Goal: Task Accomplishment & Management: Manage account settings

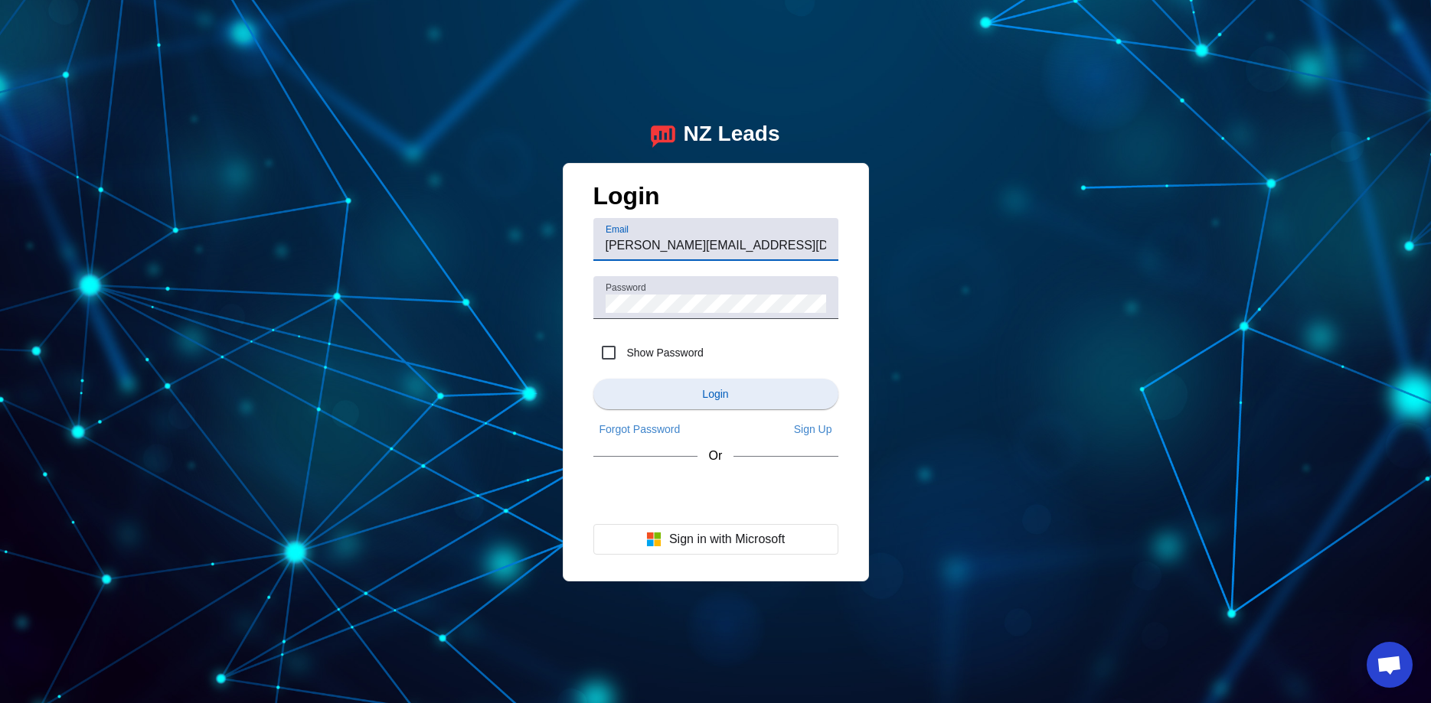
click at [726, 402] on span "submit" at bounding box center [715, 394] width 245 height 37
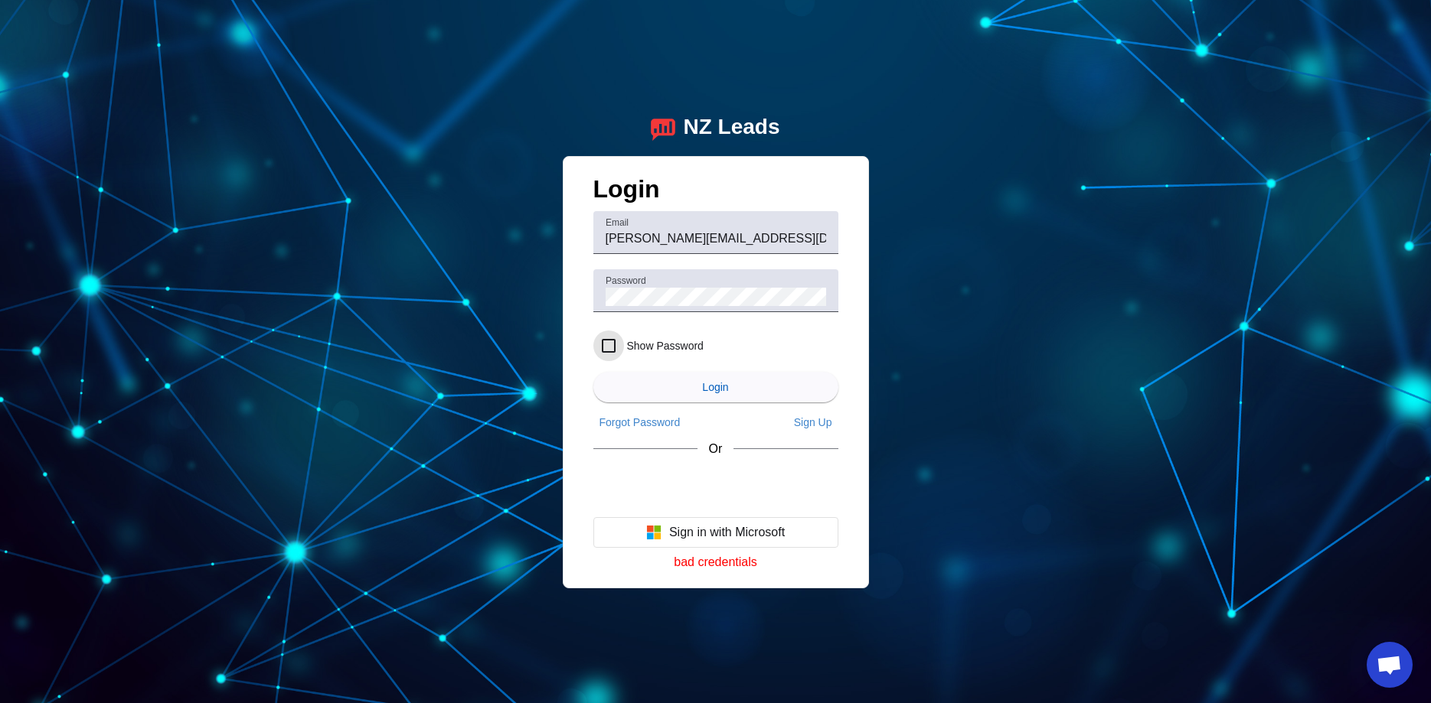
click at [615, 351] on input "Show Password" at bounding box center [608, 346] width 31 height 31
checkbox input "true"
click at [720, 387] on span "Login" at bounding box center [715, 387] width 26 height 12
click at [705, 387] on span "Login" at bounding box center [715, 387] width 26 height 12
click at [732, 393] on span "submit" at bounding box center [715, 387] width 245 height 37
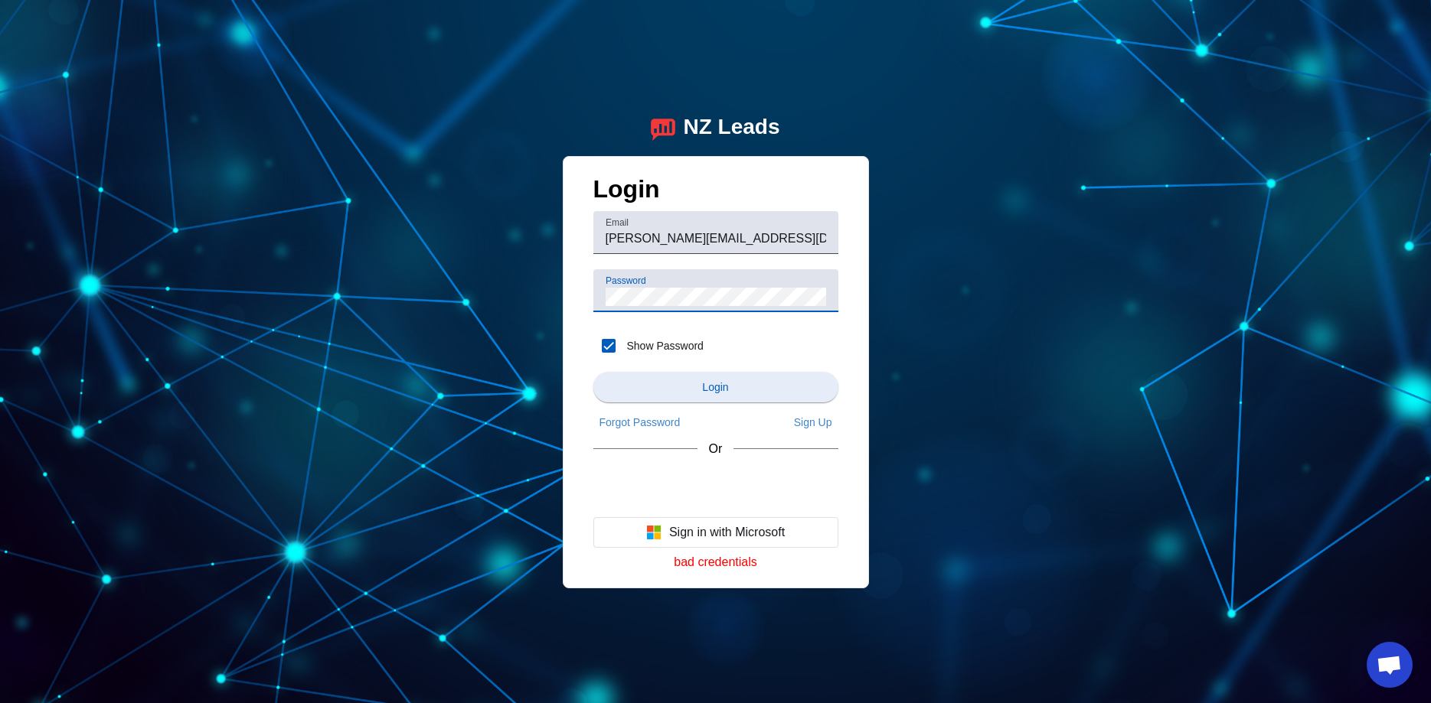
click at [710, 379] on span "submit" at bounding box center [715, 387] width 245 height 37
click at [641, 418] on span "Forgot Password" at bounding box center [639, 422] width 81 height 12
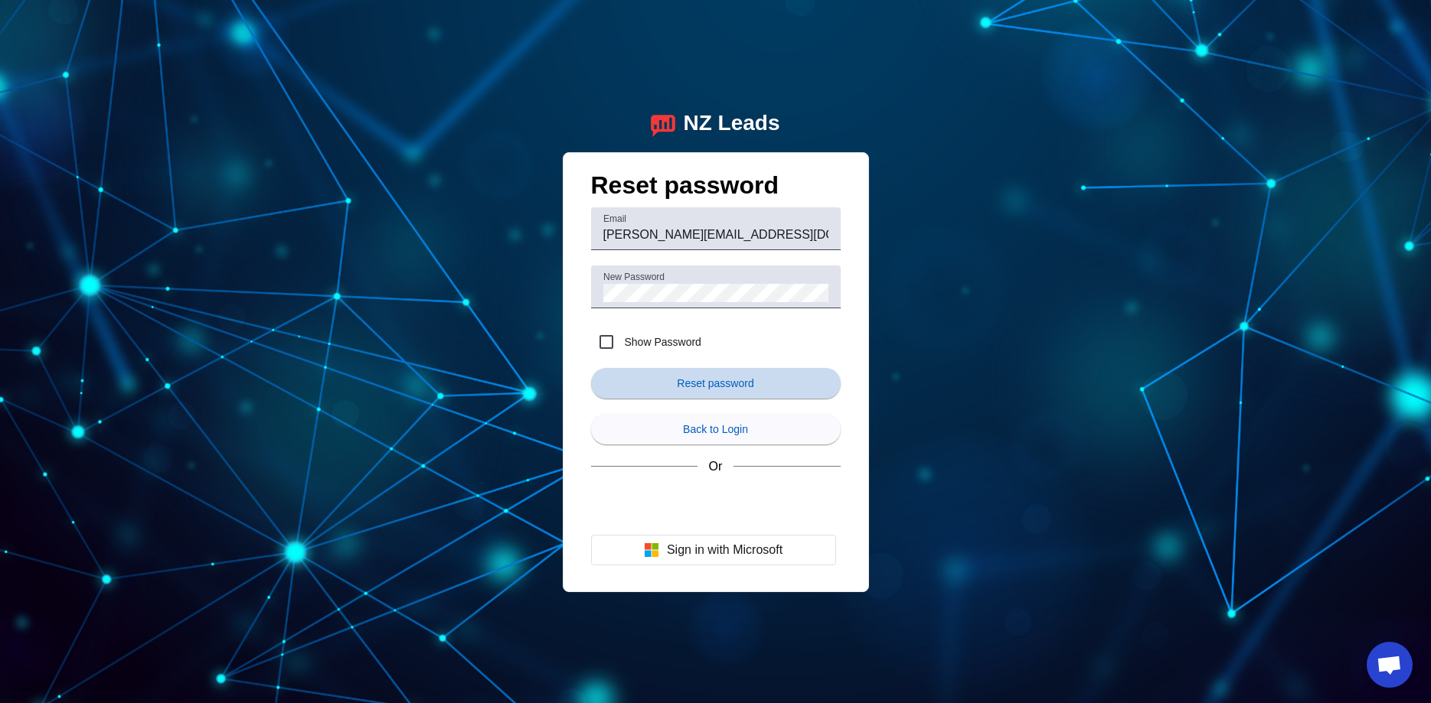
click at [683, 377] on span "Reset password" at bounding box center [715, 383] width 77 height 12
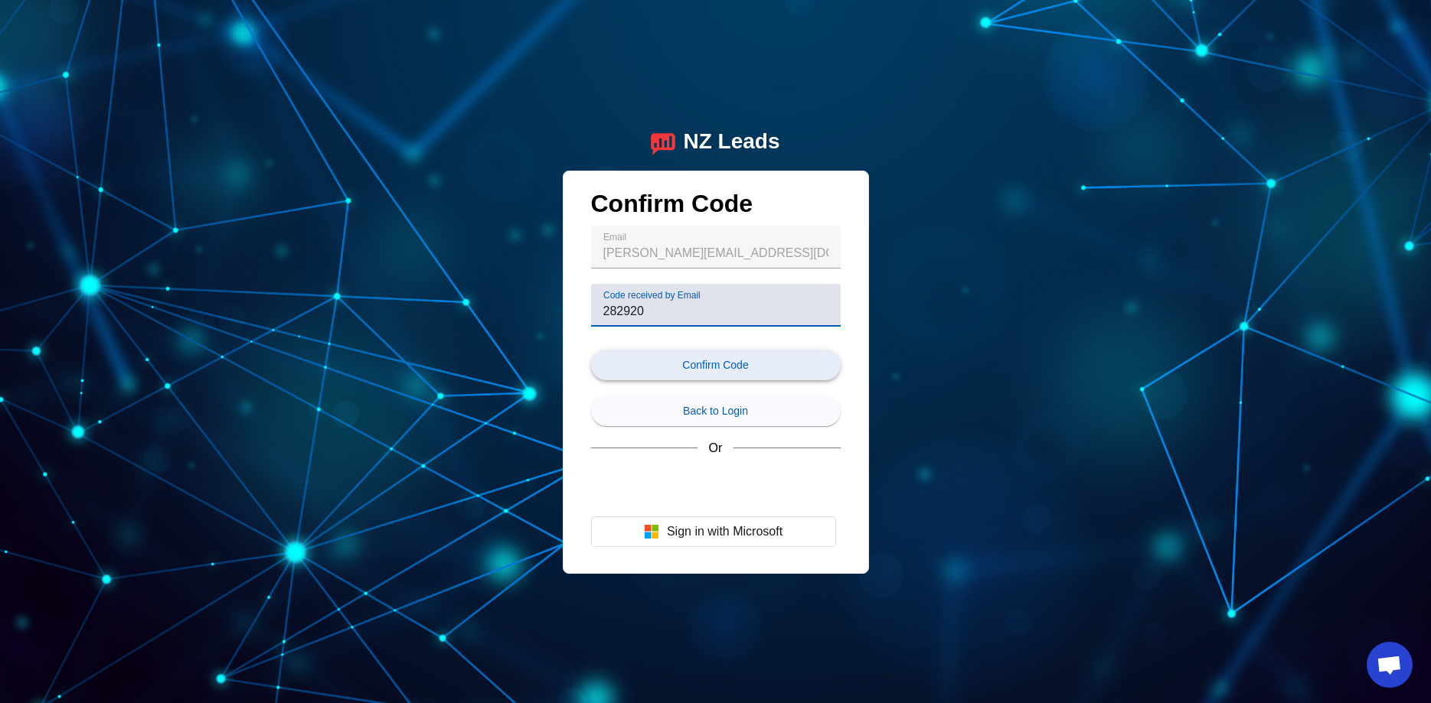
type input "282920"
click at [724, 368] on span "Confirm Code" at bounding box center [715, 365] width 66 height 12
